Goal: Task Accomplishment & Management: Complete application form

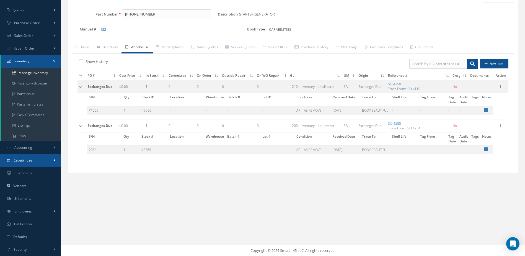
scroll to position [51, 0]
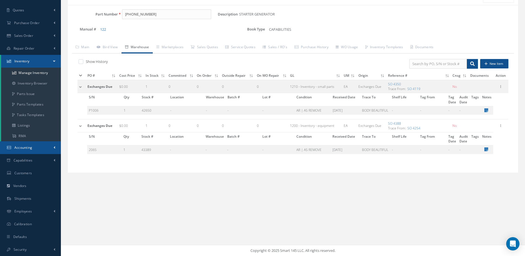
click at [29, 147] on span "Accounting" at bounding box center [23, 147] width 18 height 5
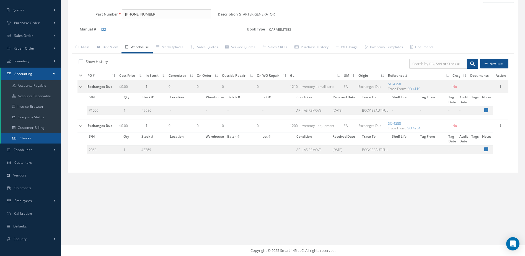
click at [38, 133] on link "Checks" at bounding box center [31, 138] width 60 height 11
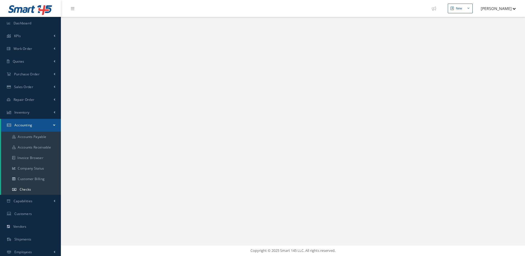
select select "25"
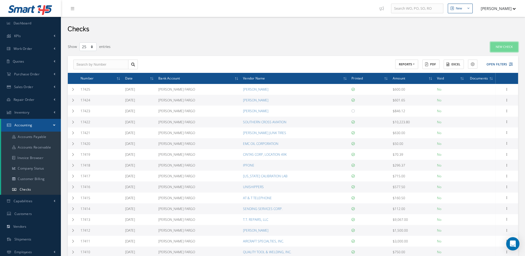
click at [500, 45] on link "New Check" at bounding box center [505, 47] width 28 height 10
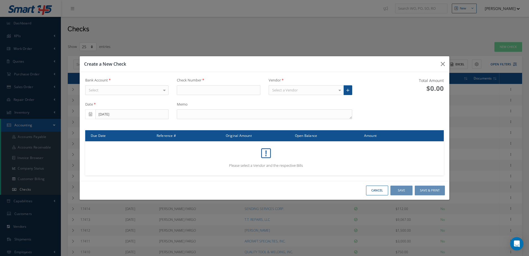
click at [152, 92] on div "Select" at bounding box center [127, 90] width 84 height 10
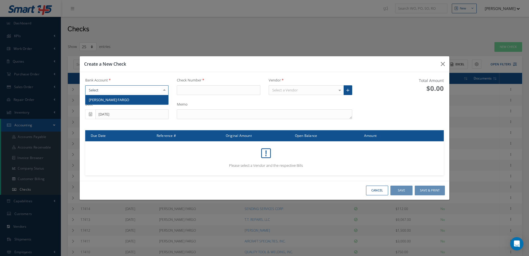
click at [142, 101] on span "[PERSON_NAME] FARGO" at bounding box center [127, 99] width 83 height 9
type input "17426"
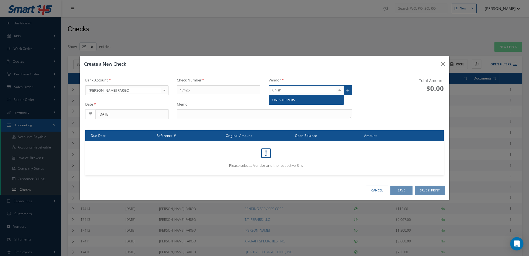
type input "uniship"
click at [282, 102] on span "UNISHIPPERS" at bounding box center [283, 99] width 23 height 5
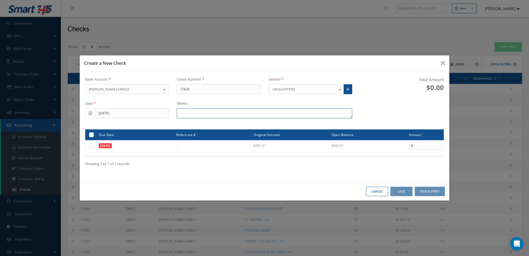
click at [239, 114] on textarea at bounding box center [264, 113] width 175 height 10
type textarea "i"
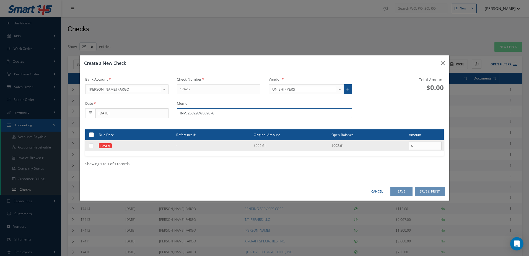
type textarea "INV. 250928W059076"
click at [94, 147] on label at bounding box center [94, 145] width 0 height 5
click at [90, 147] on input "checkbox" at bounding box center [92, 146] width 4 height 4
checkbox input "true"
type input "992.61"
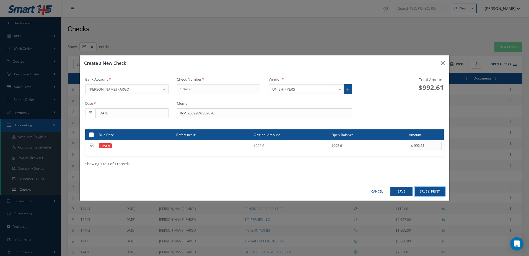
click at [434, 190] on button "Save & Print" at bounding box center [430, 192] width 30 height 10
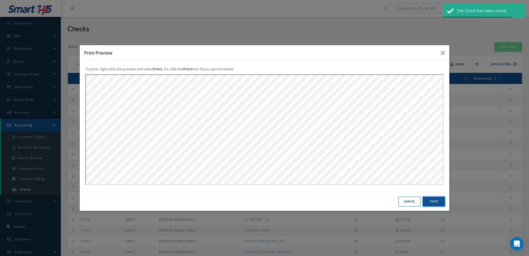
click at [435, 202] on button "Print" at bounding box center [434, 202] width 22 height 10
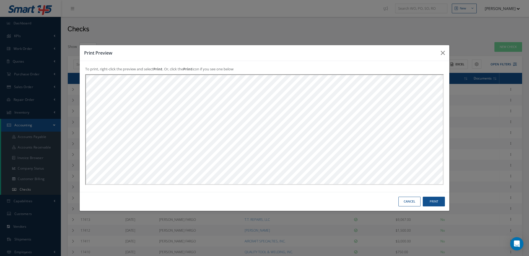
click at [410, 199] on button "Cancel" at bounding box center [410, 202] width 22 height 10
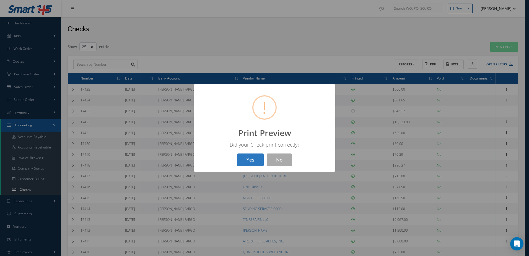
click at [249, 156] on button "Yes" at bounding box center [250, 159] width 27 height 13
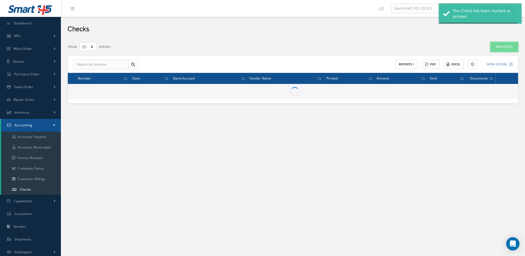
click at [506, 45] on link "New Check" at bounding box center [505, 47] width 28 height 10
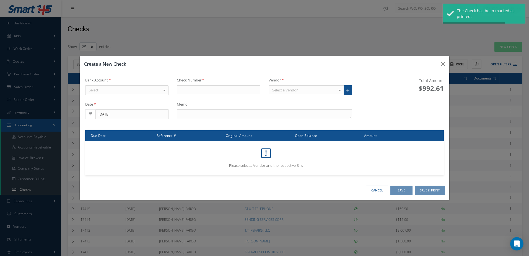
click at [144, 92] on div "Select" at bounding box center [127, 90] width 84 height 10
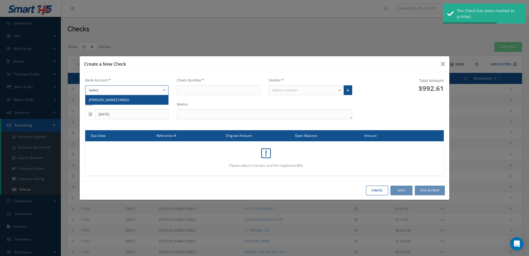
click at [144, 106] on div "Date 10/07/2025" at bounding box center [127, 110] width 92 height 17
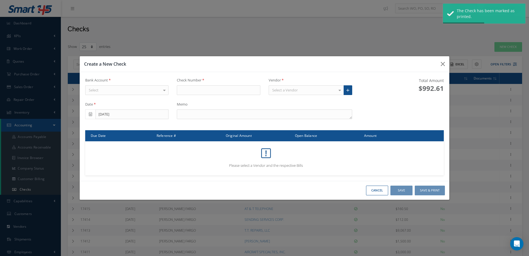
click at [145, 90] on div "Select" at bounding box center [127, 90] width 84 height 10
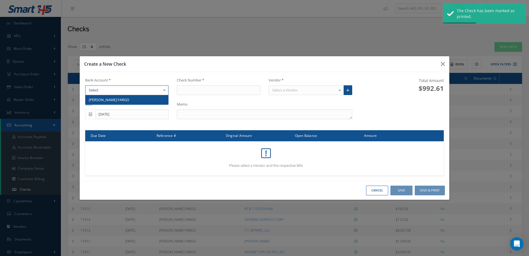
click at [145, 97] on span "[PERSON_NAME] FARGO" at bounding box center [127, 99] width 83 height 9
type input "17427"
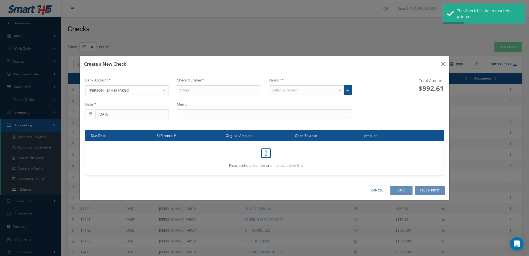
click at [273, 92] on div "Select a Vendor" at bounding box center [306, 90] width 75 height 10
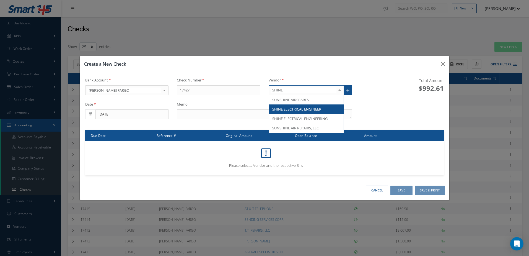
click at [308, 107] on span "SHINE ELECTRICAL ENGINEER" at bounding box center [296, 109] width 49 height 5
type input "SHINE"
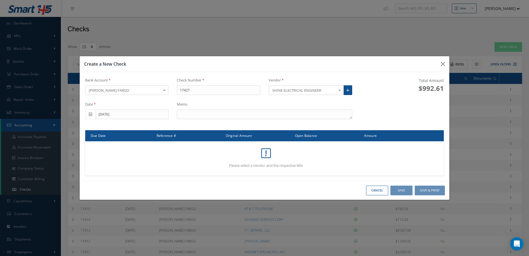
click at [340, 90] on div at bounding box center [340, 90] width 8 height 9
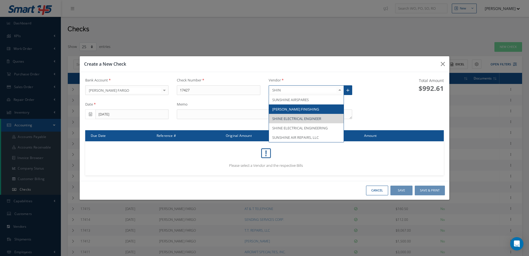
type input "SHINE"
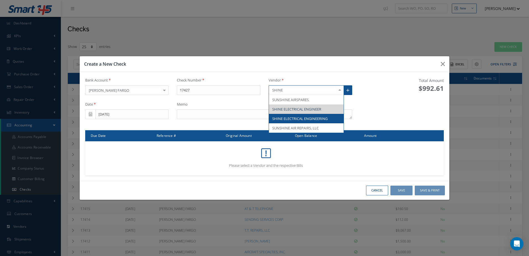
click at [329, 119] on span "SHINE ELECTRICAL ENGINEERING" at bounding box center [306, 118] width 75 height 9
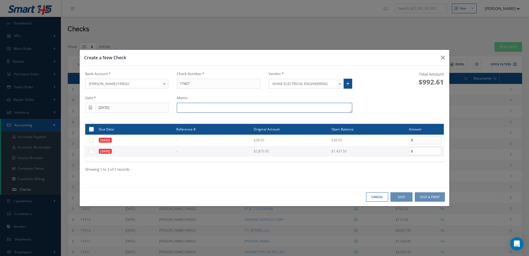
click at [191, 110] on textarea at bounding box center [264, 108] width 175 height 10
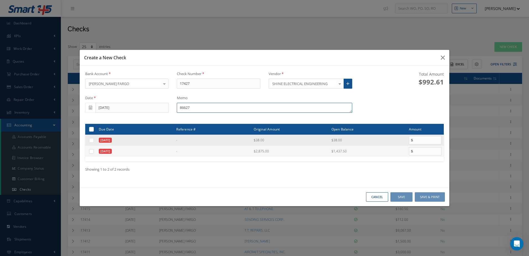
type textarea "86627"
click at [94, 140] on label at bounding box center [94, 140] width 0 height 5
click at [93, 140] on input "checkbox" at bounding box center [92, 141] width 4 height 4
checkbox input "true"
type input "38.00"
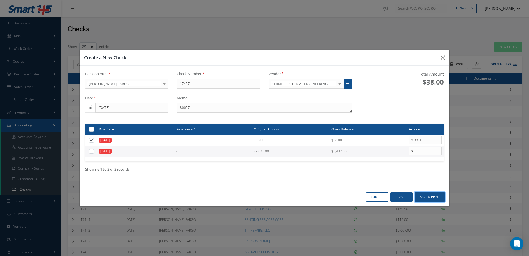
click at [423, 198] on button "Save & Print" at bounding box center [430, 197] width 30 height 10
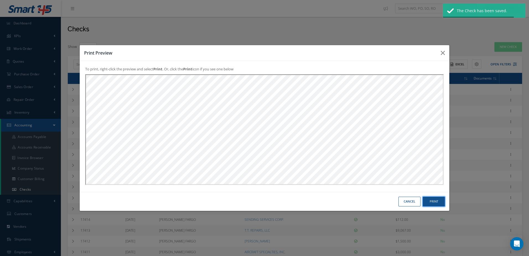
click at [434, 198] on button "Print" at bounding box center [434, 202] width 22 height 10
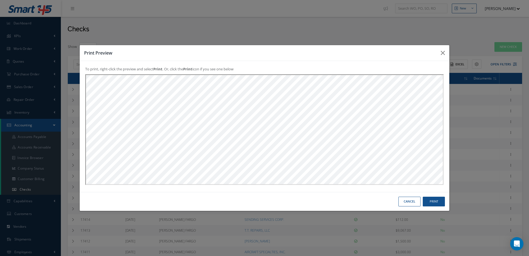
click at [414, 201] on button "Cancel" at bounding box center [410, 202] width 22 height 10
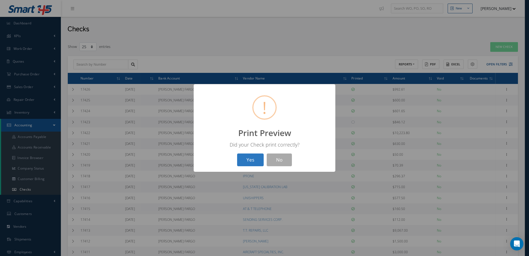
click at [256, 161] on button "Yes" at bounding box center [250, 159] width 27 height 13
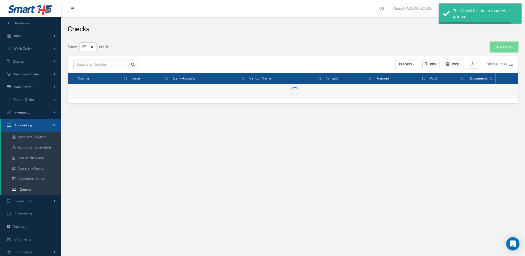
click at [506, 47] on link "New Check" at bounding box center [505, 47] width 28 height 10
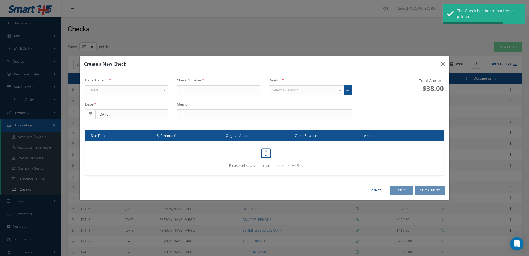
click at [142, 86] on div "Select" at bounding box center [127, 90] width 84 height 10
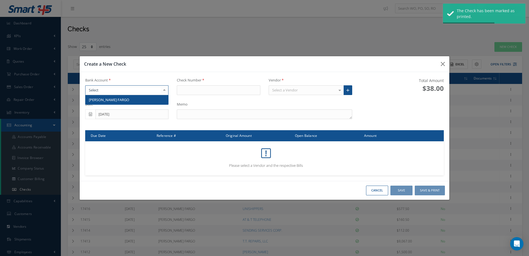
click at [142, 100] on span "[PERSON_NAME] FARGO" at bounding box center [127, 99] width 83 height 9
type input "17428"
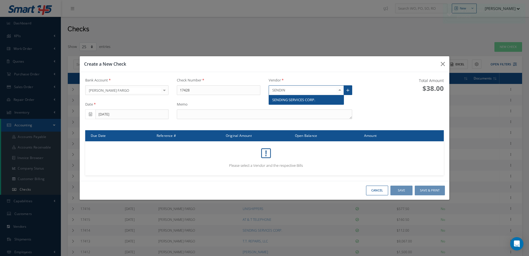
type input "SENDING"
click at [293, 99] on span "SENDING SERVICES CORP." at bounding box center [293, 99] width 43 height 5
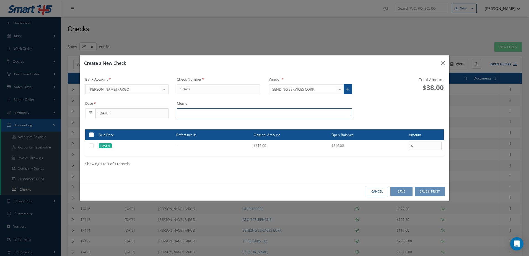
click at [192, 115] on textarea at bounding box center [264, 113] width 175 height 10
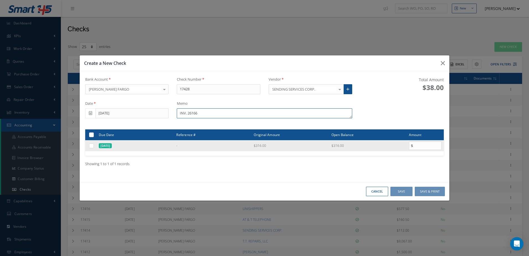
type textarea "INV. 26166"
click at [94, 143] on label at bounding box center [94, 145] width 0 height 5
click at [91, 144] on input "checkbox" at bounding box center [92, 146] width 4 height 4
checkbox input "true"
type input "316.00"
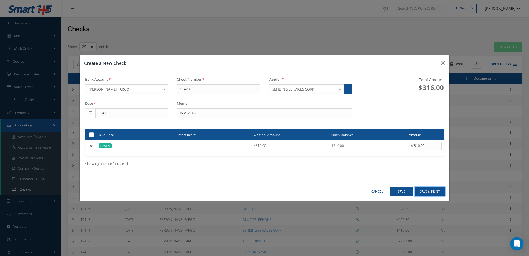
click at [422, 191] on button "Save & Print" at bounding box center [430, 192] width 30 height 10
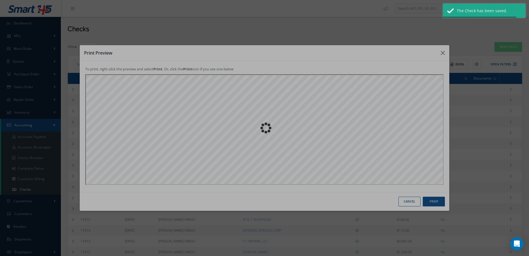
click at [436, 201] on div "Print Preview To print, right-click the preview and select Print . Or, click th…" at bounding box center [264, 128] width 371 height 166
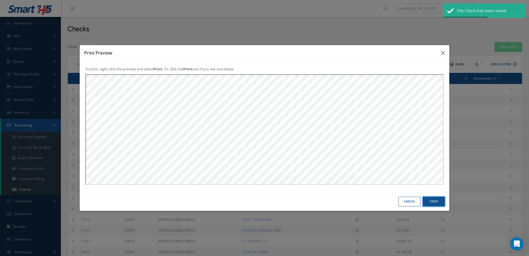
click at [428, 201] on button "Print" at bounding box center [434, 202] width 22 height 10
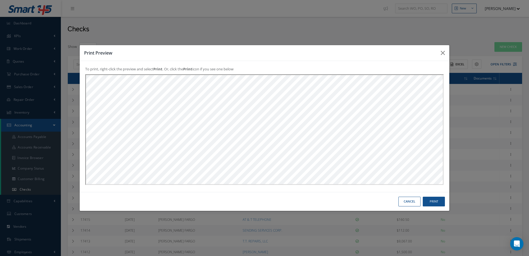
click at [406, 199] on button "Cancel" at bounding box center [410, 202] width 22 height 10
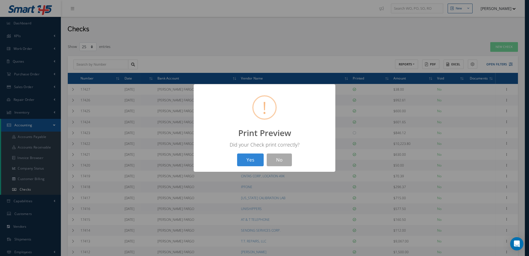
click at [244, 164] on button "Yes" at bounding box center [250, 159] width 27 height 13
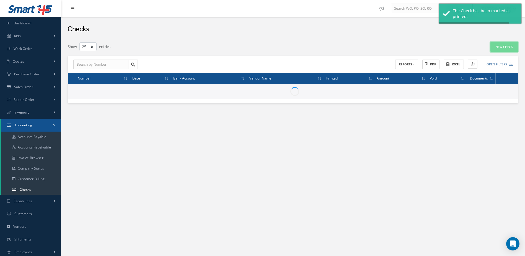
click at [511, 49] on link "New Check" at bounding box center [505, 47] width 28 height 10
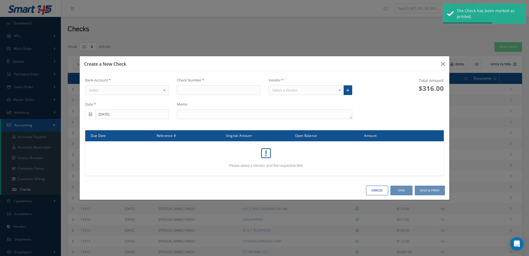
click at [157, 88] on div "Select" at bounding box center [127, 90] width 84 height 10
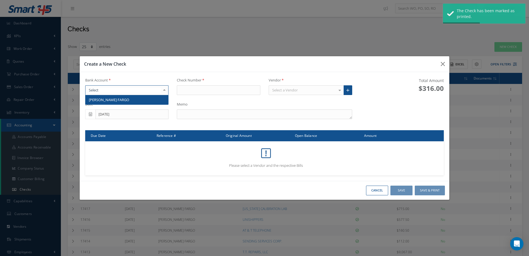
click at [156, 102] on span "[PERSON_NAME] FARGO" at bounding box center [127, 99] width 83 height 9
type input "17429"
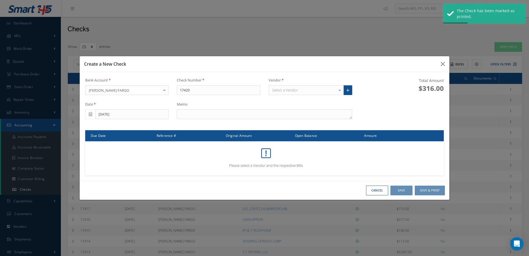
click at [302, 91] on div "Select a Vendor" at bounding box center [306, 90] width 75 height 10
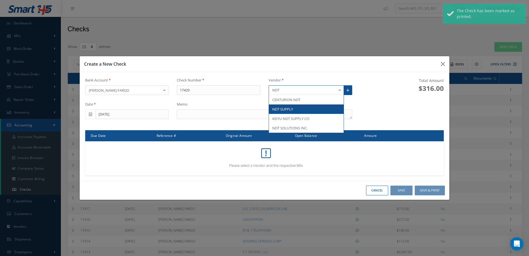
type input "NDT"
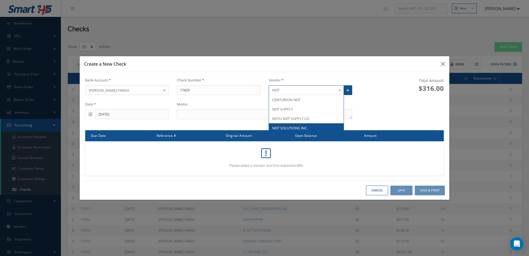
click at [318, 127] on span "NDT SOLUTIONS INC." at bounding box center [306, 127] width 75 height 9
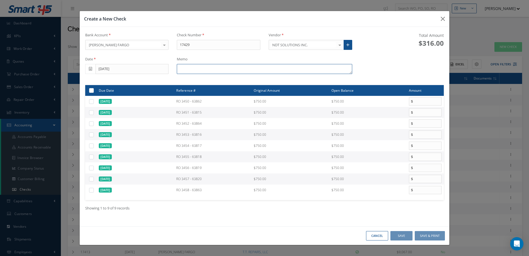
click at [206, 70] on textarea at bounding box center [264, 69] width 175 height 10
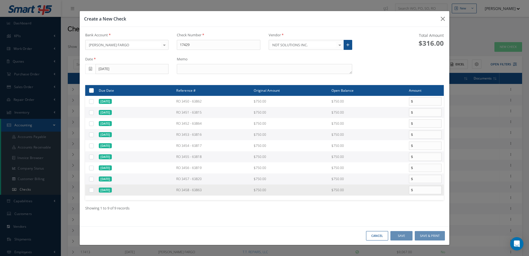
click at [94, 190] on label at bounding box center [94, 189] width 0 height 5
click at [90, 190] on input "checkbox" at bounding box center [92, 191] width 4 height 4
checkbox input "true"
type input "750.00"
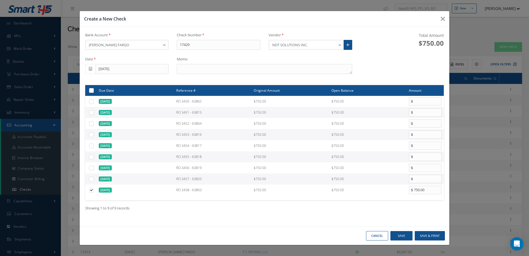
click at [94, 180] on label at bounding box center [94, 178] width 0 height 5
click at [90, 180] on input "checkbox" at bounding box center [92, 180] width 4 height 4
checkbox input "true"
type input "750.00"
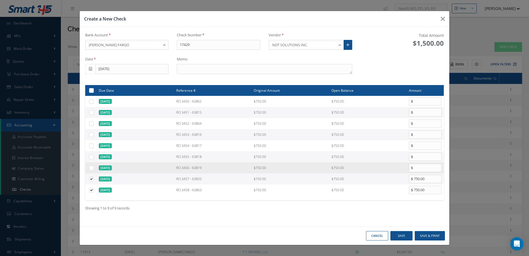
click at [94, 170] on label at bounding box center [94, 167] width 0 height 5
click at [93, 170] on input "checkbox" at bounding box center [92, 168] width 4 height 4
checkbox input "true"
type input "750.00"
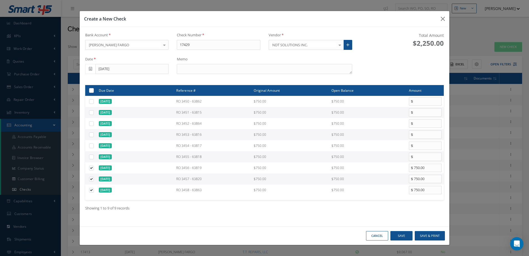
click at [94, 158] on label at bounding box center [94, 156] width 0 height 5
click at [91, 158] on input "checkbox" at bounding box center [92, 157] width 4 height 4
checkbox input "true"
type input "750.00"
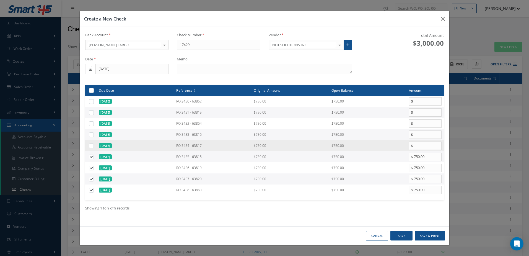
click at [94, 144] on label at bounding box center [94, 145] width 0 height 5
click at [91, 144] on input "checkbox" at bounding box center [92, 146] width 4 height 4
checkbox input "true"
type input "750.00"
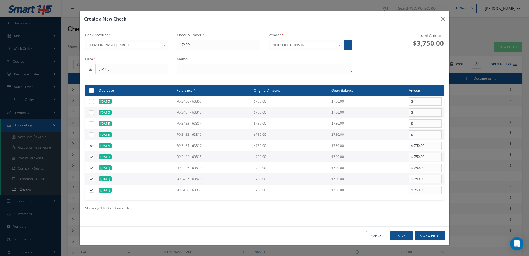
click at [94, 136] on label at bounding box center [94, 134] width 0 height 5
click at [92, 136] on input "checkbox" at bounding box center [92, 135] width 4 height 4
checkbox input "true"
type input "750.00"
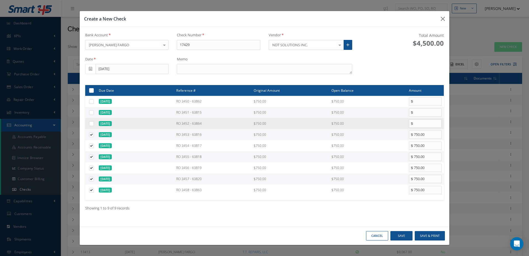
click at [92, 122] on div at bounding box center [92, 123] width 6 height 5
click at [94, 124] on label at bounding box center [94, 123] width 0 height 5
click at [92, 124] on input "checkbox" at bounding box center [92, 124] width 4 height 4
checkbox input "true"
type input "750.00"
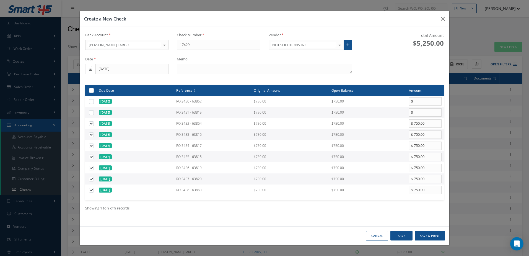
click at [94, 112] on label at bounding box center [94, 112] width 0 height 5
click at [91, 112] on input "checkbox" at bounding box center [92, 113] width 4 height 4
checkbox input "true"
type input "750.00"
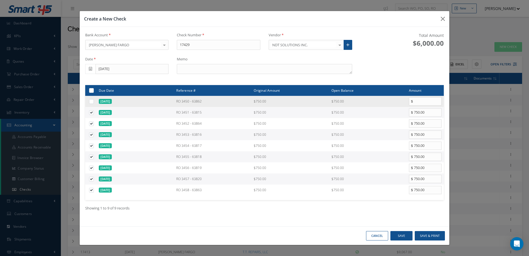
click at [94, 104] on label at bounding box center [94, 101] width 0 height 5
click at [92, 104] on input "checkbox" at bounding box center [92, 102] width 4 height 4
checkbox input "true"
type input "750.00"
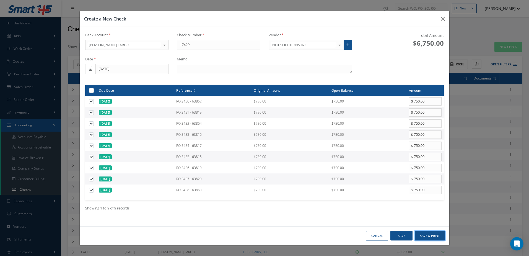
click at [428, 236] on button "Save & Print" at bounding box center [430, 236] width 30 height 10
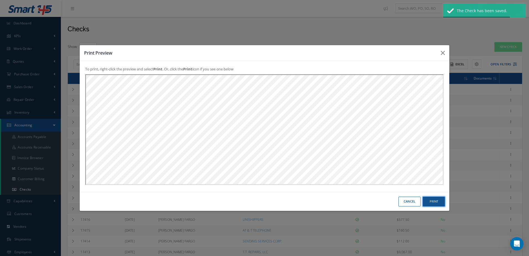
click at [434, 202] on button "Print" at bounding box center [434, 202] width 22 height 10
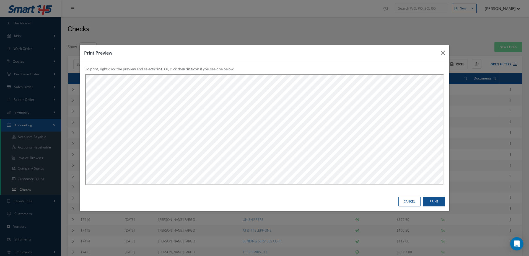
click at [408, 203] on button "Cancel" at bounding box center [410, 202] width 22 height 10
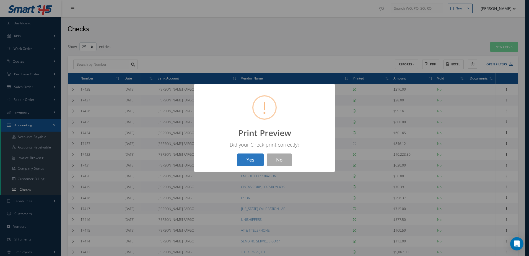
click at [251, 163] on button "Yes" at bounding box center [250, 159] width 27 height 13
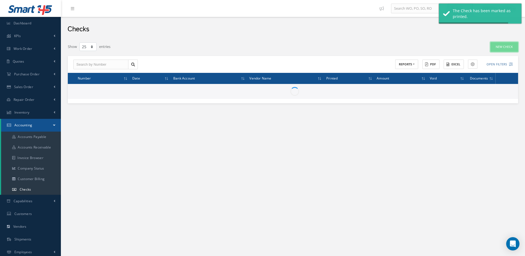
click at [499, 46] on link "New Check" at bounding box center [505, 47] width 28 height 10
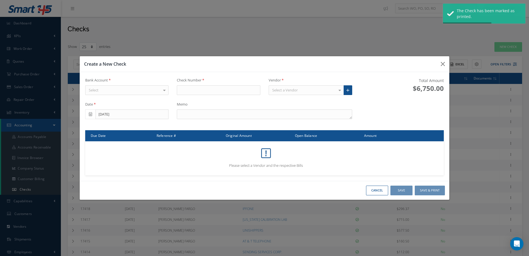
click at [160, 92] on div "Select" at bounding box center [127, 90] width 84 height 10
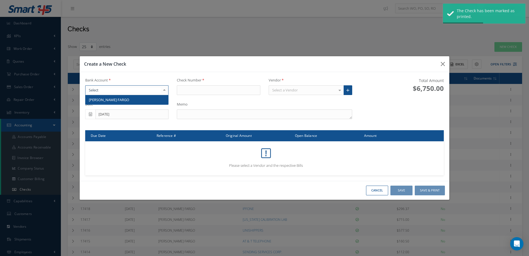
click at [152, 99] on span "[PERSON_NAME] FARGO" at bounding box center [127, 99] width 83 height 9
type input "17430"
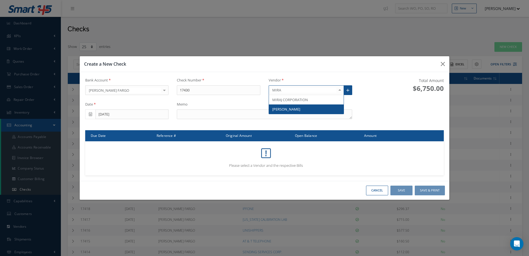
type input "MIRAJ"
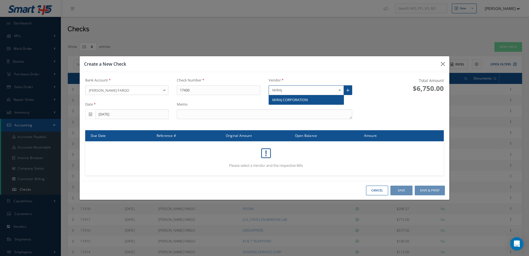
click at [290, 96] on span "MIRAJ CORPORATION" at bounding box center [306, 99] width 75 height 9
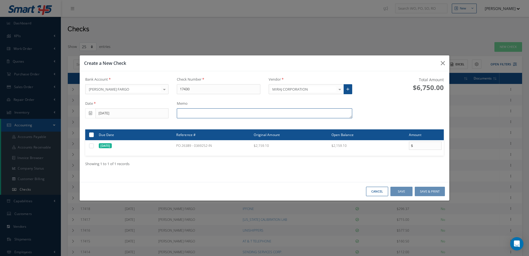
click at [257, 115] on textarea at bounding box center [264, 113] width 175 height 10
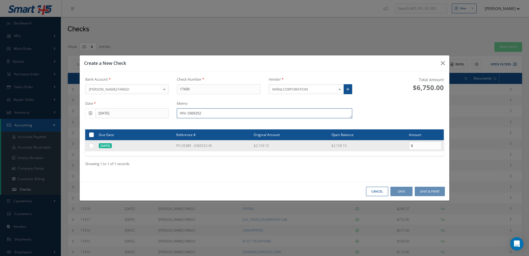
type textarea "INV. 0369252"
click at [89, 146] on td at bounding box center [90, 145] width 11 height 11
click at [94, 145] on label at bounding box center [94, 145] width 0 height 5
click at [91, 145] on input "checkbox" at bounding box center [92, 146] width 4 height 4
checkbox input "true"
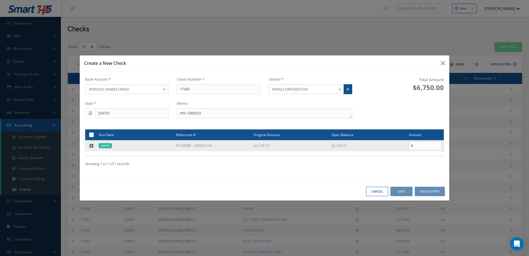
type input "2159.10"
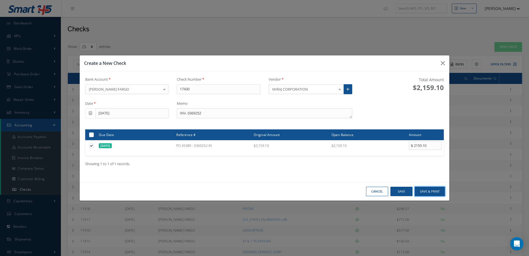
click at [432, 193] on button "Save & Print" at bounding box center [430, 192] width 30 height 10
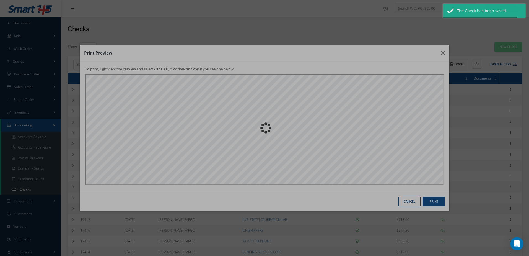
click at [265, 128] on div "Loading…" at bounding box center [265, 128] width 0 height 0
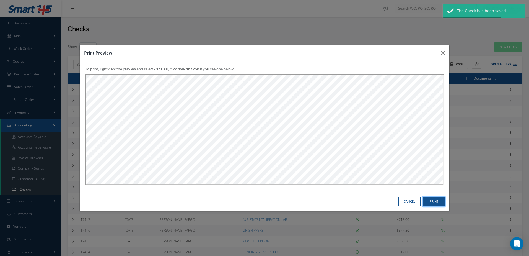
click at [434, 200] on button "Print" at bounding box center [434, 202] width 22 height 10
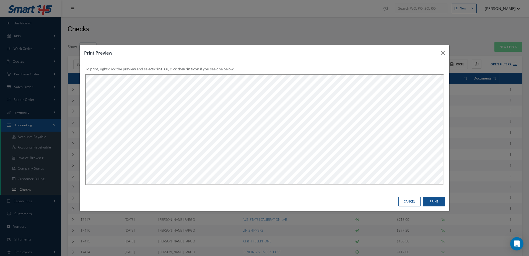
click at [411, 202] on button "Cancel" at bounding box center [410, 202] width 22 height 10
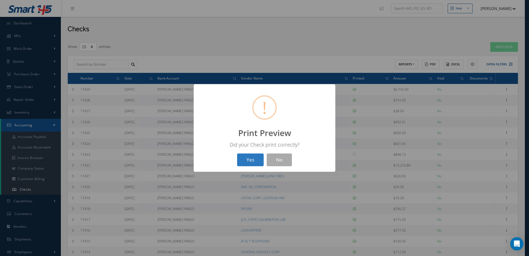
click at [254, 157] on button "Yes" at bounding box center [250, 159] width 27 height 13
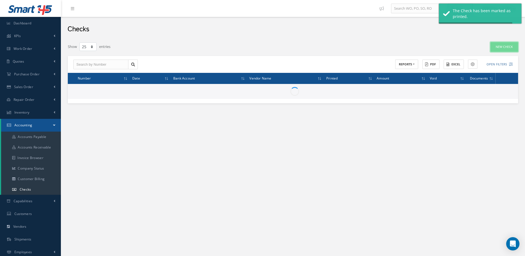
click at [509, 48] on link "New Check" at bounding box center [505, 47] width 28 height 10
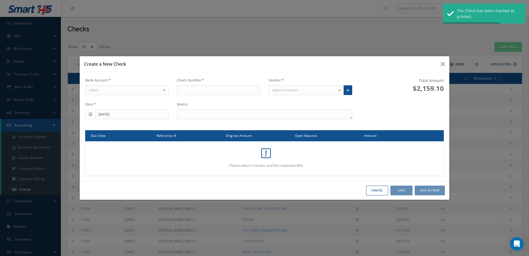
click at [135, 92] on div "Select" at bounding box center [127, 90] width 84 height 10
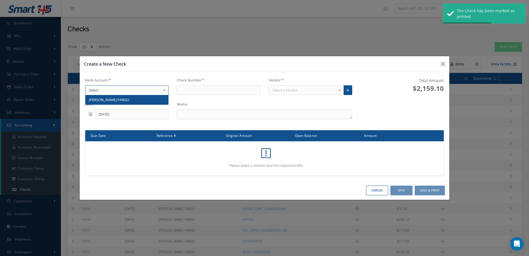
click at [137, 95] on span "[PERSON_NAME] FARGO" at bounding box center [127, 99] width 83 height 9
type input "17431"
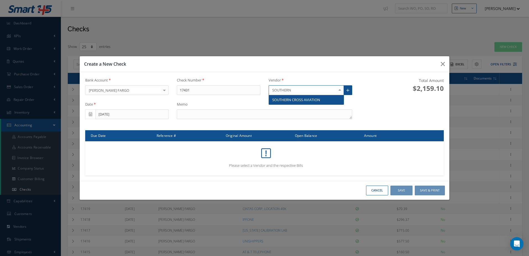
type input "SOUTHERN C"
click at [302, 99] on span "SOUTHERN CROSS AVIATION" at bounding box center [296, 99] width 48 height 5
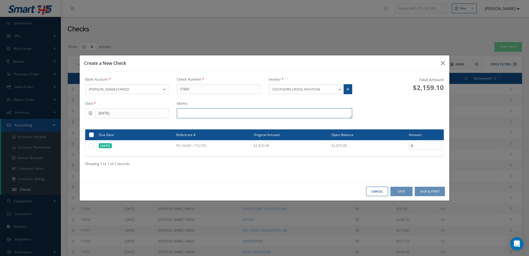
click at [222, 114] on textarea at bounding box center [264, 113] width 175 height 10
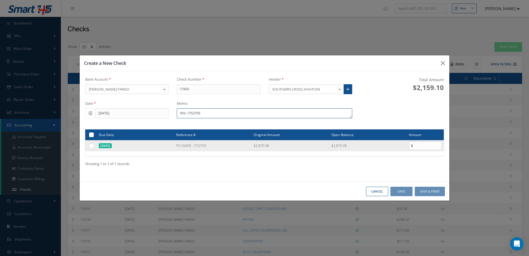
type textarea "INV. I752705"
click at [94, 146] on label at bounding box center [94, 145] width 0 height 5
click at [90, 146] on input "checkbox" at bounding box center [92, 146] width 4 height 4
checkbox input "true"
type input "2870.08"
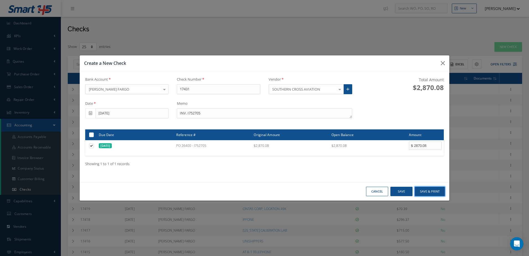
click at [432, 191] on button "Save & Print" at bounding box center [430, 192] width 30 height 10
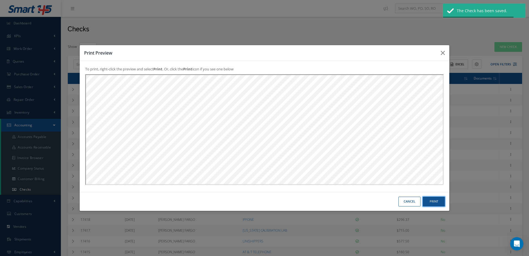
click at [431, 201] on button "Print" at bounding box center [434, 202] width 22 height 10
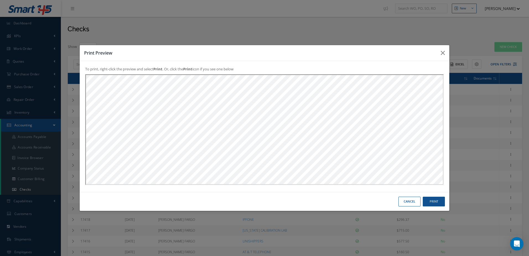
click at [406, 202] on button "Cancel" at bounding box center [410, 202] width 22 height 10
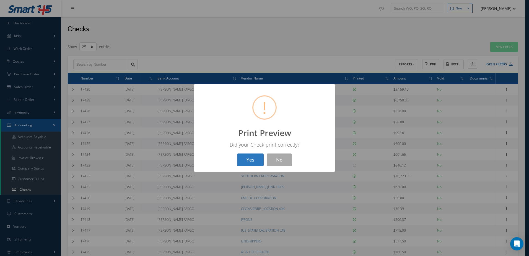
click at [253, 156] on button "Yes" at bounding box center [250, 159] width 27 height 13
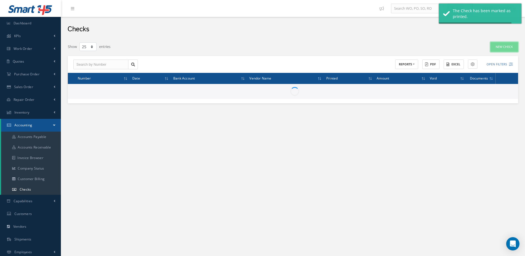
click at [499, 46] on link "New Check" at bounding box center [505, 47] width 28 height 10
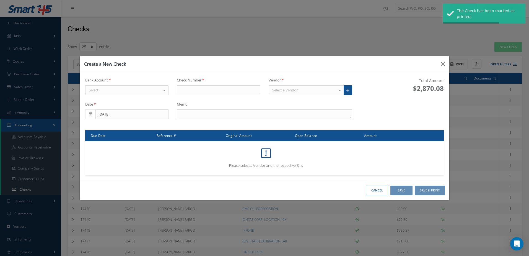
click at [140, 88] on div "Select" at bounding box center [127, 90] width 84 height 10
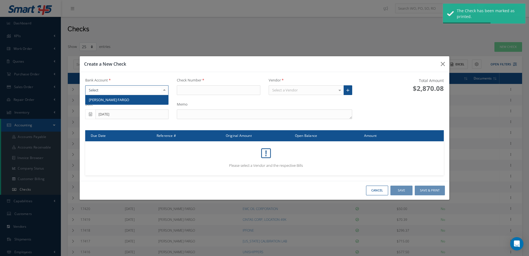
click at [141, 103] on span "[PERSON_NAME] FARGO" at bounding box center [127, 99] width 83 height 9
type input "17432"
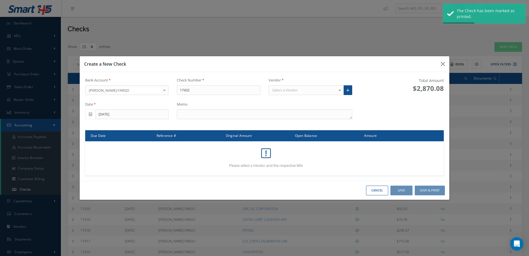
click at [309, 93] on div "Select a Vendor" at bounding box center [306, 90] width 75 height 10
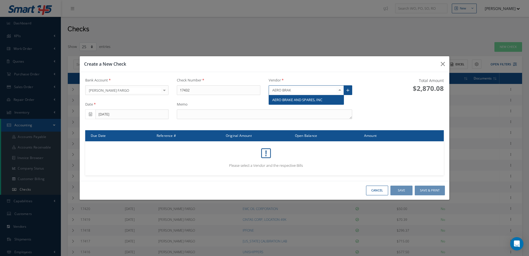
type input "AERO BRAKE"
click at [308, 101] on span "AERO BRAKE AND SPARES, INC" at bounding box center [297, 99] width 50 height 5
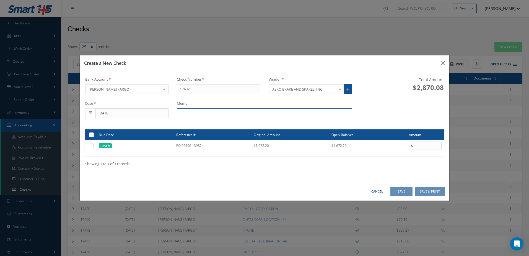
click at [255, 109] on textarea at bounding box center [264, 113] width 175 height 10
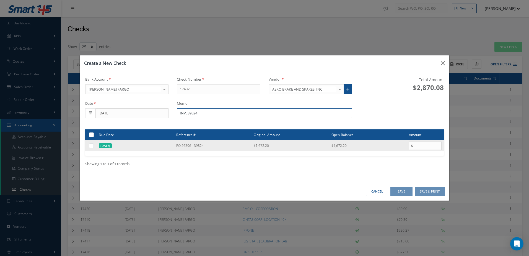
type textarea "INV. 39824"
click at [94, 146] on label at bounding box center [94, 145] width 0 height 5
click at [91, 146] on input "checkbox" at bounding box center [92, 146] width 4 height 4
checkbox input "true"
type input "1672.20"
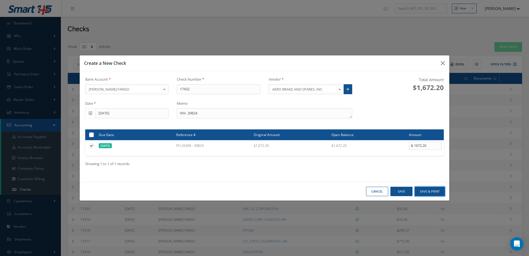
click at [438, 191] on button "Save & Print" at bounding box center [430, 192] width 30 height 10
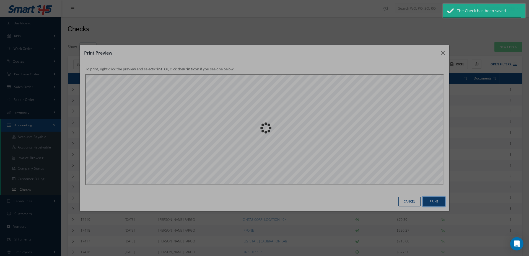
click at [436, 198] on button "Print" at bounding box center [434, 202] width 22 height 10
